Goal: Task Accomplishment & Management: Complete application form

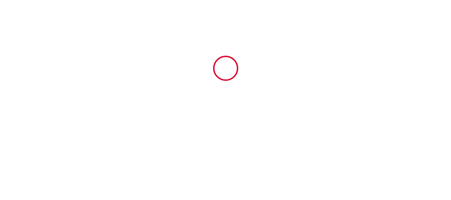
type input "6929227"
type input "VIGNOBLE"
type input "[STREET_ADDRESS][PERSON_NAME]"
type input "68500"
type input "Guebwiller"
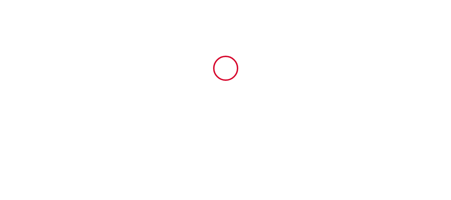
type input "[GEOGRAPHIC_DATA]"
type input "[DATE]"
type input "1"
type input "0"
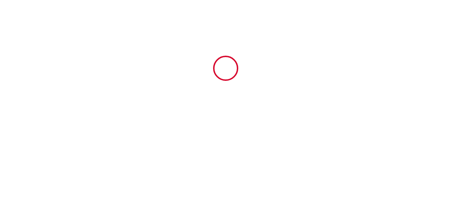
type input "350"
type input "1406.5"
type input "[PERSON_NAME] et [PERSON_NAME]"
type input ""ChezPatIsa""
type input "[STREET_ADDRESS][PERSON_NAME]"
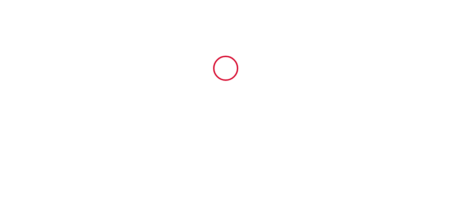
type input "68540"
type input "BOLLWILLER"
type input "[GEOGRAPHIC_DATA]"
type input "[EMAIL_ADDRESS][DOMAIN_NAME]"
type input "[PERSON_NAME]"
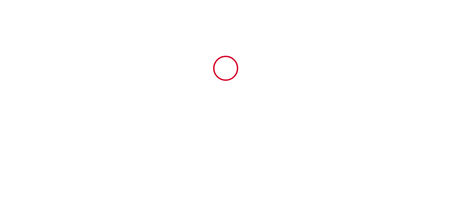
type input "SOLAR FOR YOU Sp. z o. o."
type input "[STREET_ADDRESS]"
type input "00-685"
type input "[GEOGRAPHIC_DATA]"
type input "[PERSON_NAME][EMAIL_ADDRESS][PERSON_NAME][DOMAIN_NAME]"
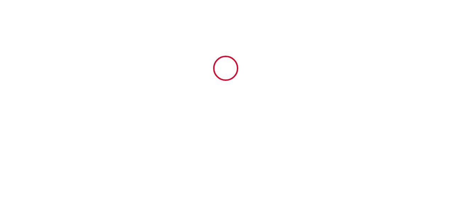
type input "[PHONE_NUMBER]"
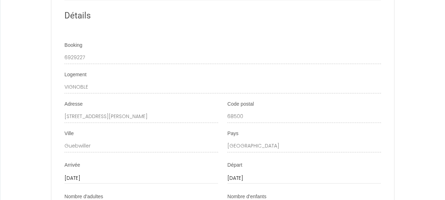
scroll to position [779, 0]
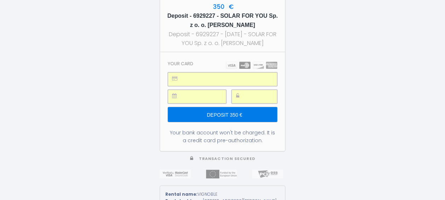
click at [204, 114] on input "Deposit 350 €" at bounding box center [222, 114] width 109 height 15
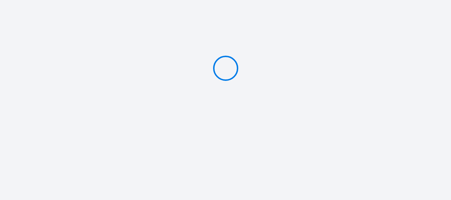
type input "Deposit 350 €"
